Goal: Task Accomplishment & Management: Use online tool/utility

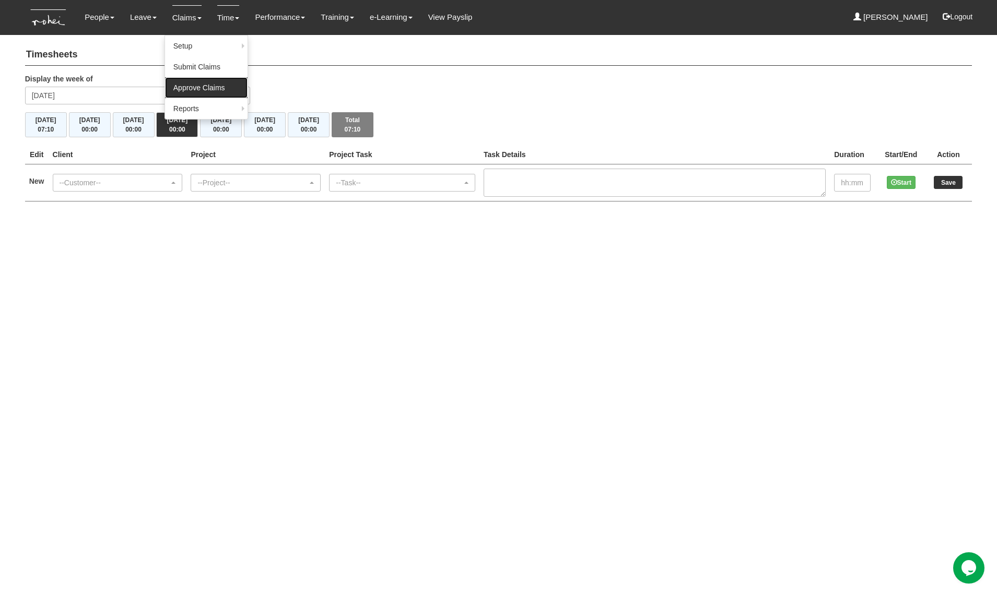
click at [197, 82] on link "Approve Claims" at bounding box center [206, 87] width 83 height 21
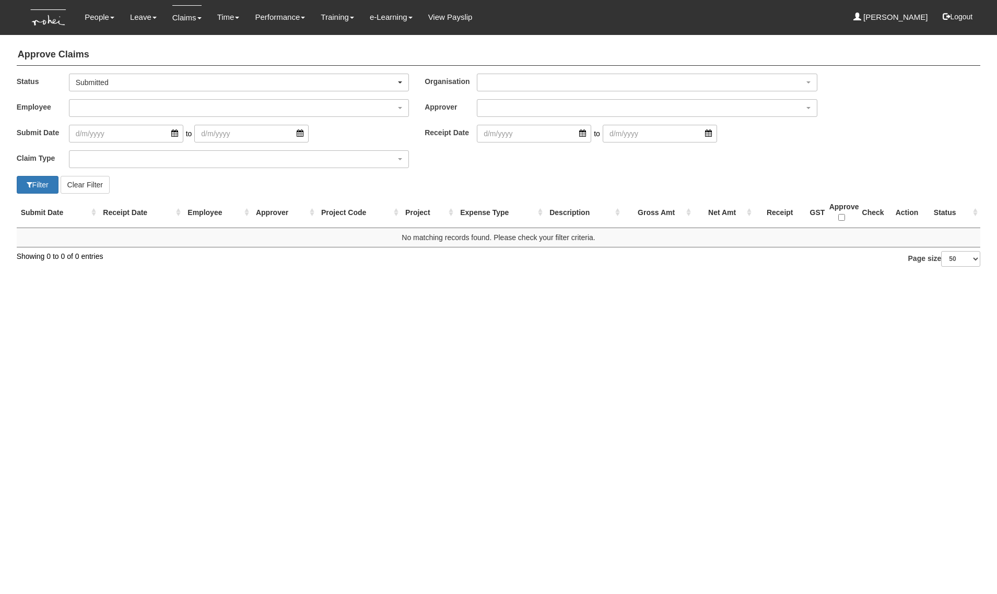
select select "50"
click at [165, 69] on link "Submit Claims" at bounding box center [206, 66] width 83 height 21
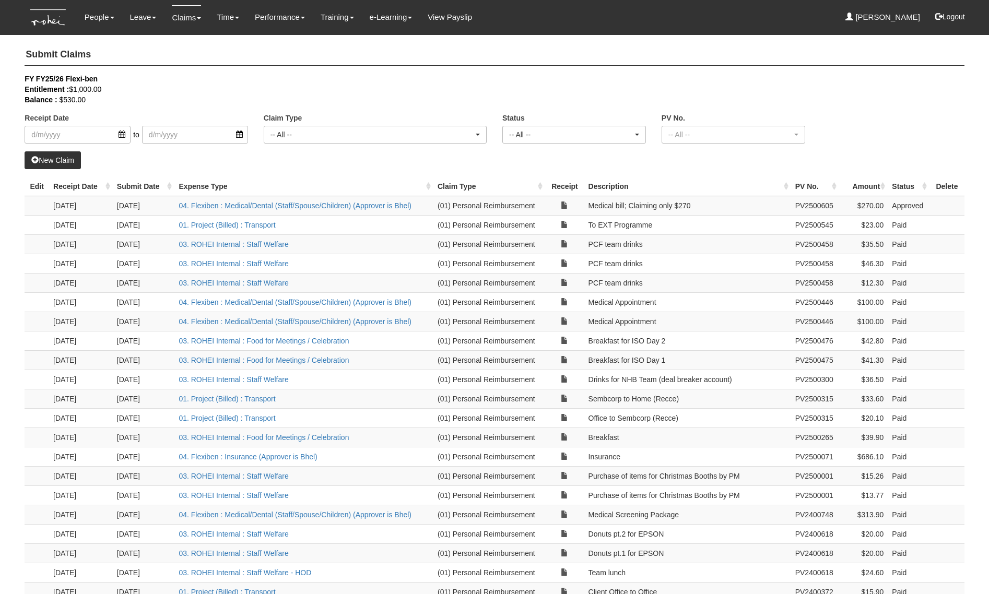
select select "50"
click at [334, 205] on link "04. Flexiben : Medical/Dental (Staff/Spouse/Children) (Approver is Bhel)" at bounding box center [295, 206] width 233 height 8
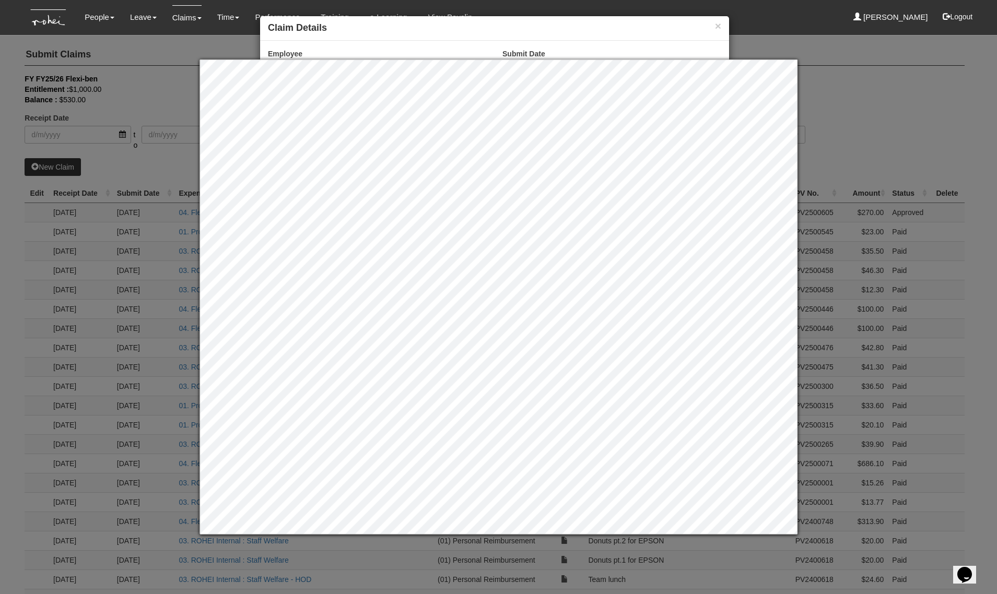
click at [896, 66] on div "× Claim Details Employee [PERSON_NAME] Submit Date [DATE] Expense Type 04. Flex…" at bounding box center [498, 297] width 997 height 594
